Goal: Task Accomplishment & Management: Complete application form

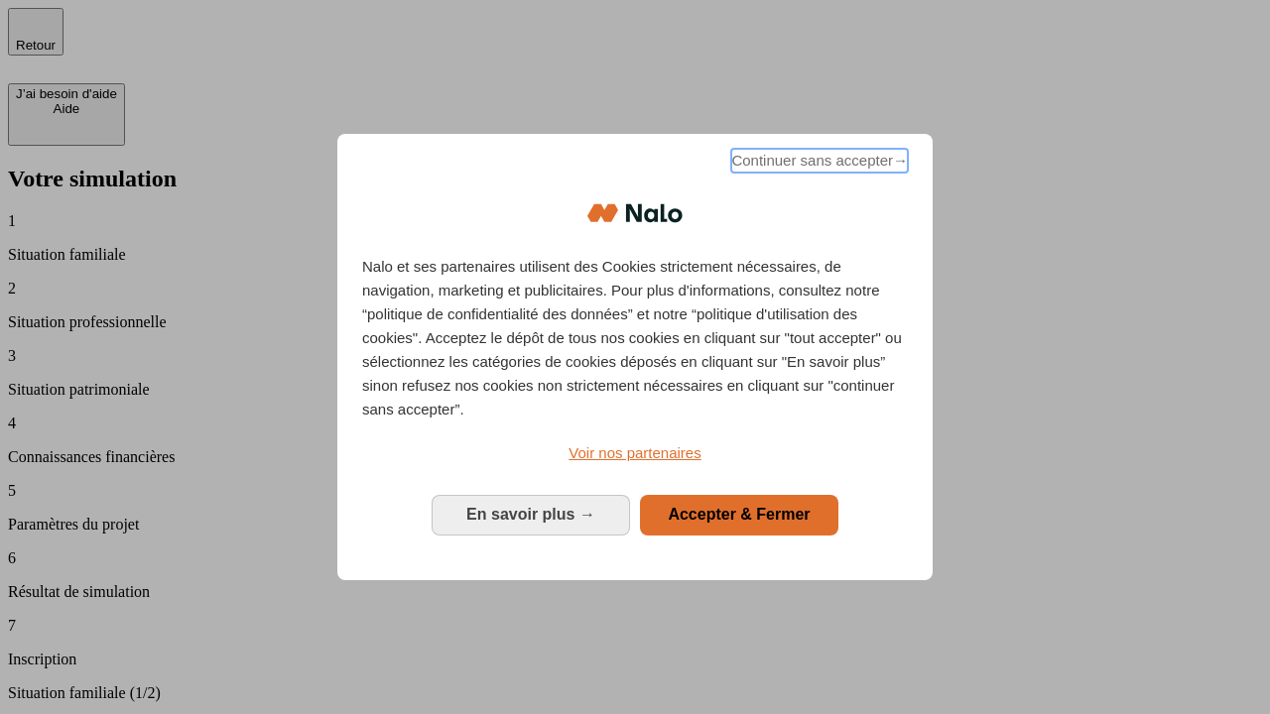
click at [817, 164] on span "Continuer sans accepter →" at bounding box center [819, 161] width 177 height 24
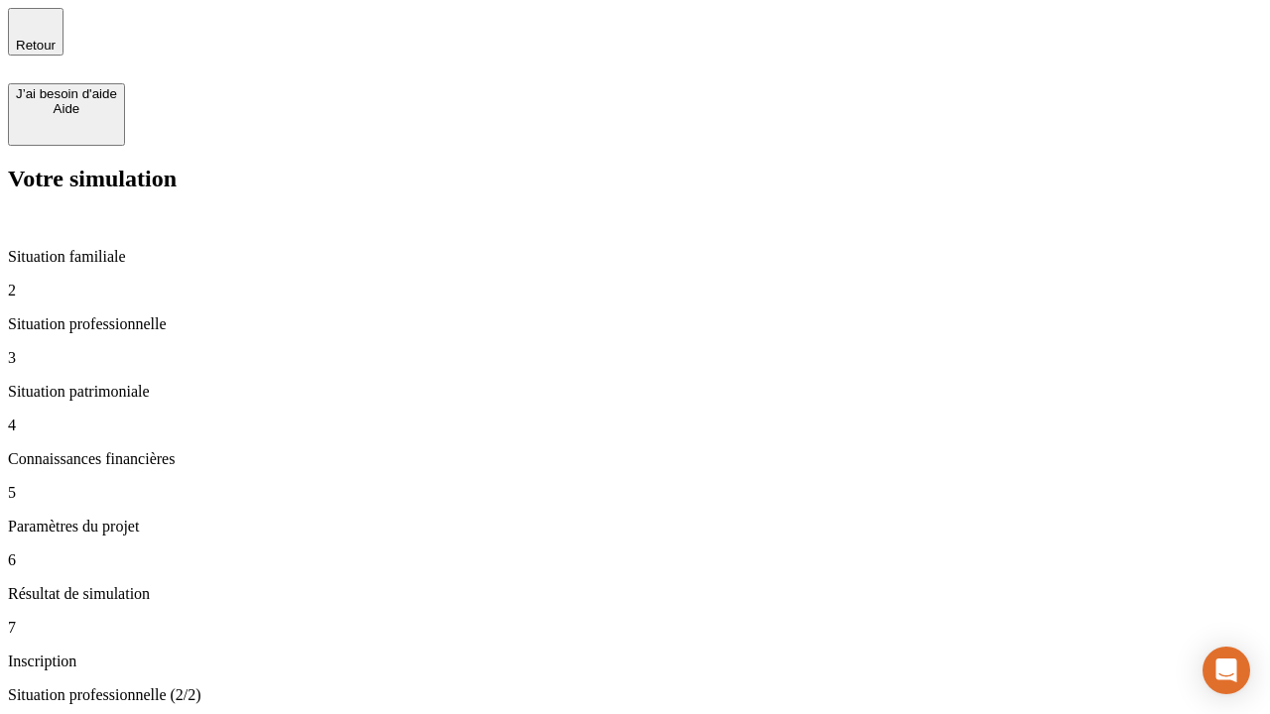
type input "70 000"
type input "1 000"
